Goal: Task Accomplishment & Management: Manage account settings

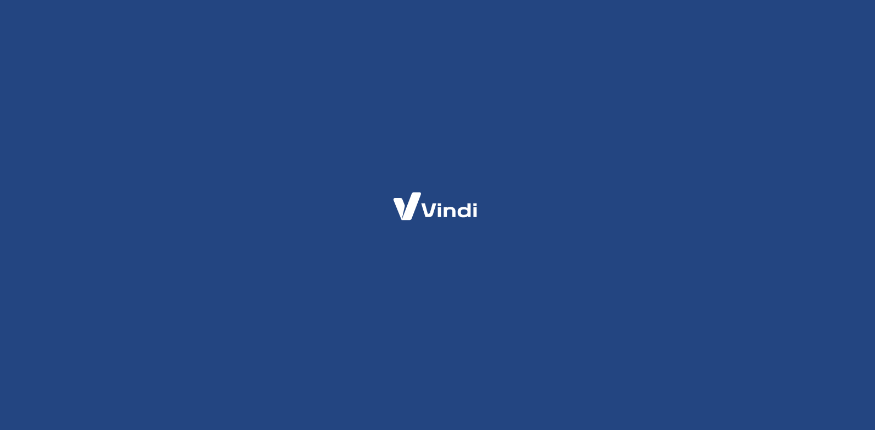
drag, startPoint x: 440, startPoint y: 231, endPoint x: 430, endPoint y: 228, distance: 10.4
click at [441, 231] on icon at bounding box center [435, 206] width 110 height 52
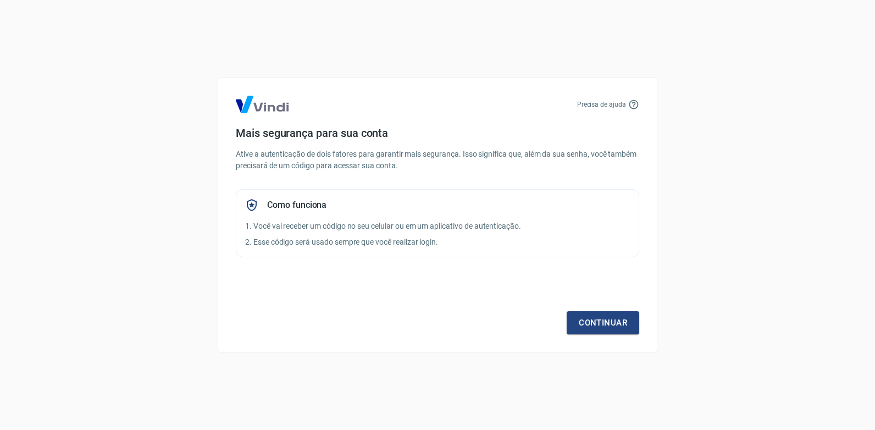
click at [631, 336] on div "Precisa de ajuda Mais segurança para sua conta Ative a autenticação de dois fat…" at bounding box center [438, 215] width 440 height 275
click at [629, 329] on link "Continuar" at bounding box center [603, 322] width 73 height 23
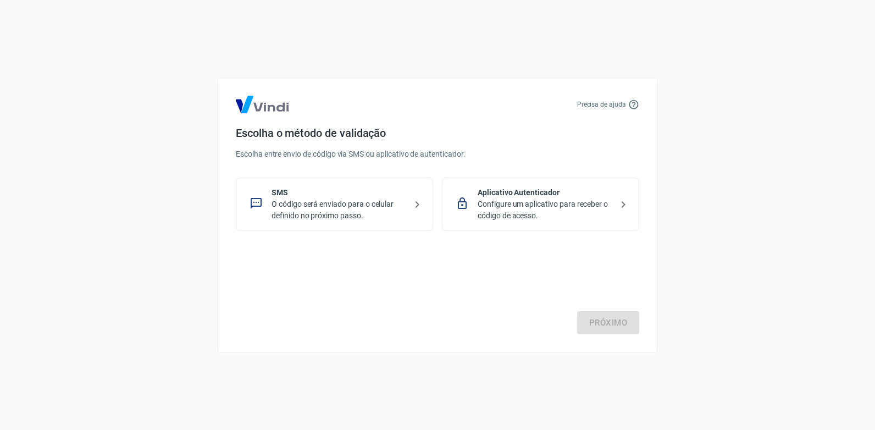
drag, startPoint x: 416, startPoint y: 283, endPoint x: 350, endPoint y: 252, distance: 73.1
click at [415, 282] on div "Próximo" at bounding box center [437, 289] width 403 height 90
click at [317, 200] on p "O código será enviado para o celular definido no próximo passo." at bounding box center [339, 209] width 135 height 23
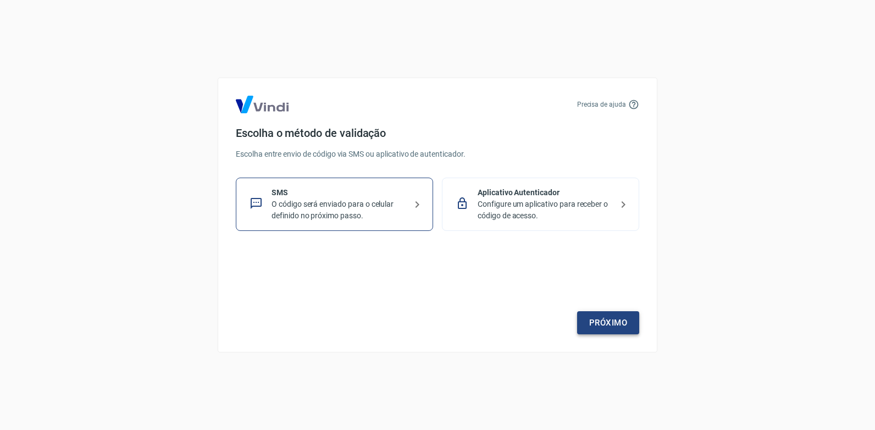
click at [626, 323] on link "Próximo" at bounding box center [608, 322] width 62 height 23
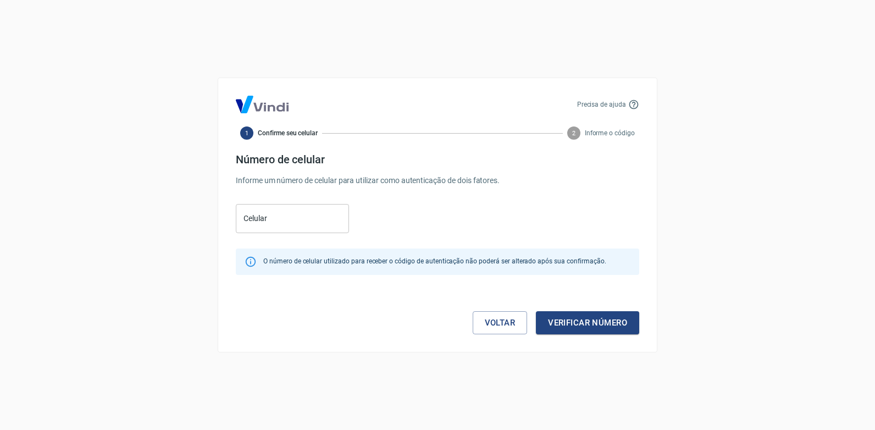
drag, startPoint x: 420, startPoint y: 221, endPoint x: 426, endPoint y: 218, distance: 6.4
click at [425, 219] on div "Celular Celular" at bounding box center [437, 218] width 403 height 36
click at [286, 219] on input "Celular" at bounding box center [292, 218] width 113 height 29
drag, startPoint x: 427, startPoint y: 199, endPoint x: 403, endPoint y: 202, distance: 23.8
click at [428, 199] on form "Número de celular Informe um número de celular para utilizar como autenticação …" at bounding box center [437, 243] width 403 height 181
